Goal: Register for event/course

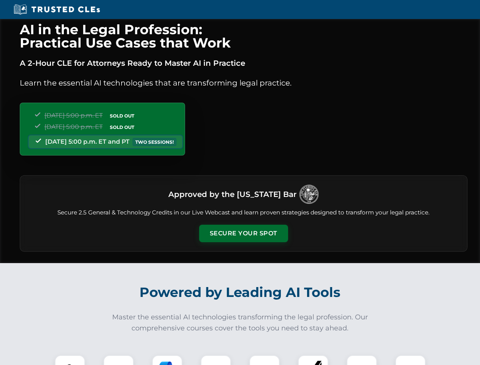
click at [243, 234] on button "Secure Your Spot" at bounding box center [243, 233] width 89 height 17
click at [70, 360] on img at bounding box center [70, 370] width 22 height 22
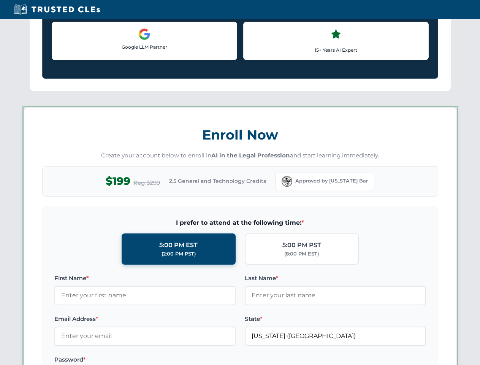
click at [167, 360] on label "Password *" at bounding box center [144, 359] width 181 height 9
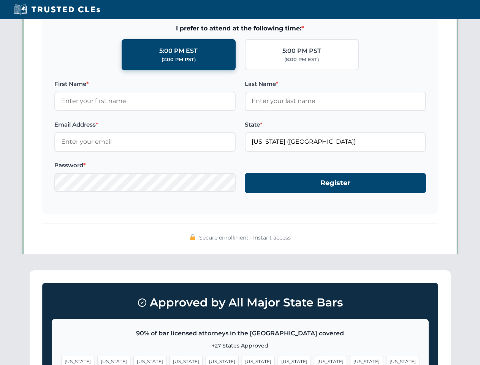
click at [350, 360] on span "[US_STATE]" at bounding box center [366, 361] width 33 height 11
